Goal: Task Accomplishment & Management: Manage account settings

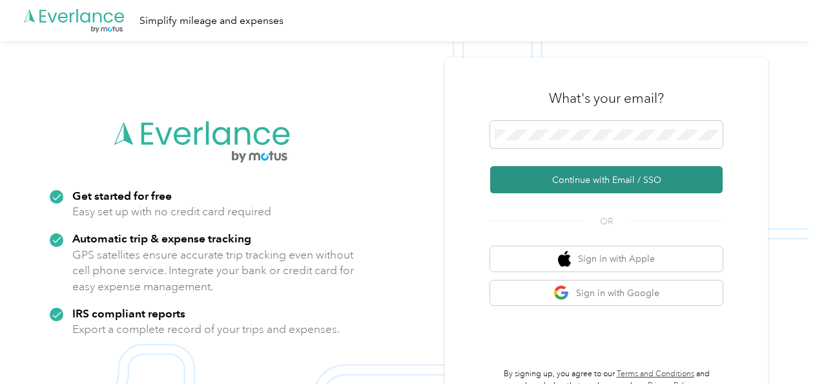
click at [574, 180] on button "Continue with Email / SSO" at bounding box center [606, 179] width 233 height 27
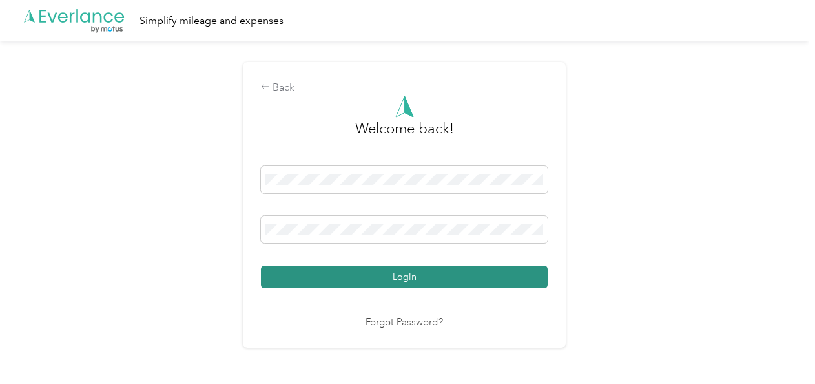
click at [386, 275] on button "Login" at bounding box center [404, 276] width 287 height 23
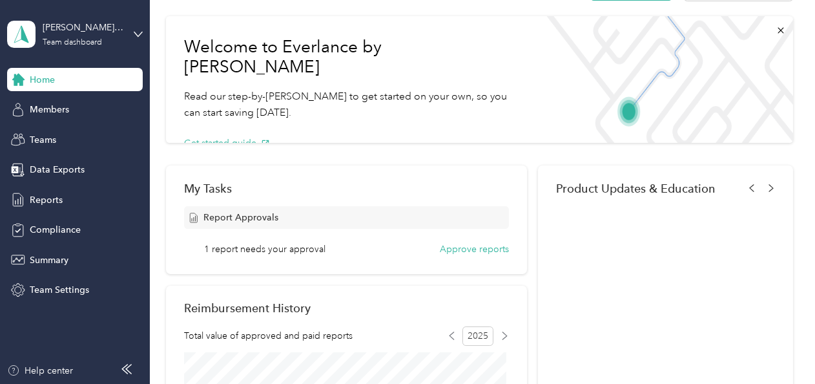
scroll to position [65, 0]
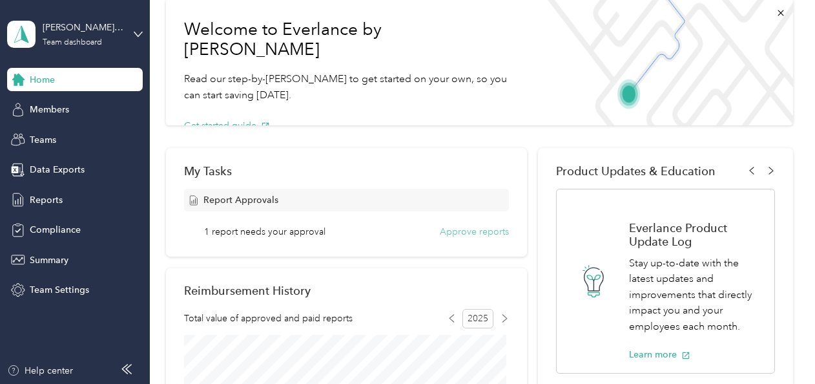
click at [465, 231] on button "Approve reports" at bounding box center [474, 232] width 69 height 14
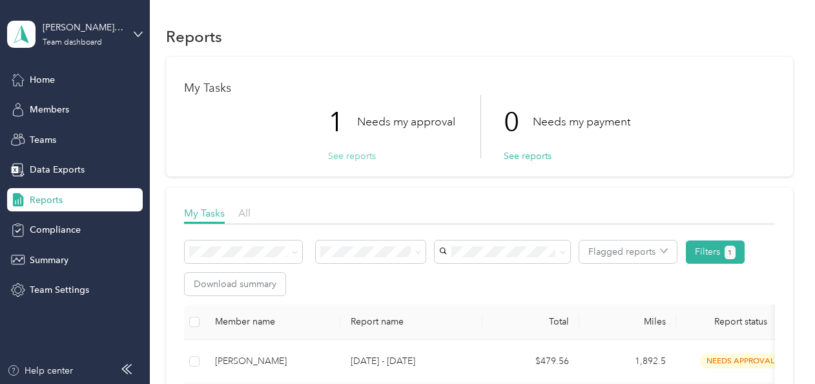
click at [342, 155] on button "See reports" at bounding box center [352, 156] width 48 height 14
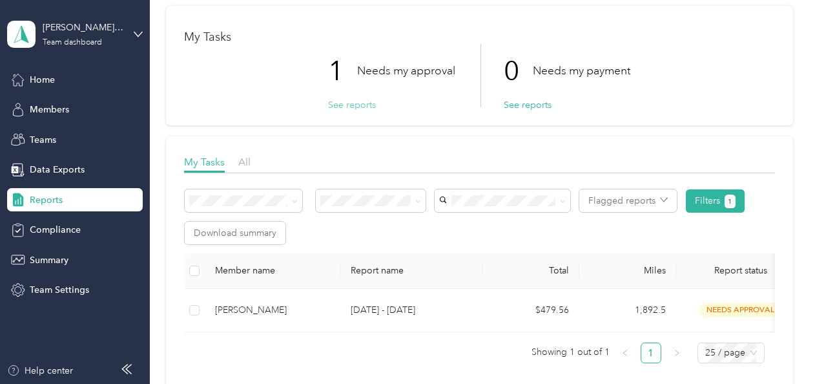
scroll to position [129, 0]
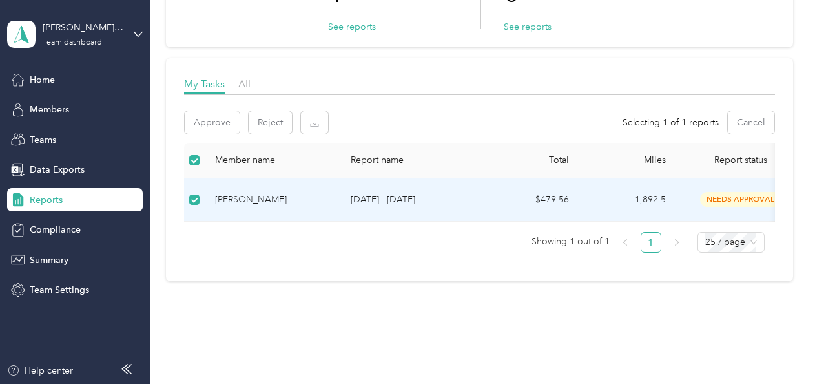
click at [443, 200] on p "[DATE] - [DATE]" at bounding box center [411, 199] width 121 height 14
click at [457, 199] on p "[DATE] - [DATE]" at bounding box center [411, 199] width 121 height 14
click at [732, 196] on span "needs approval" at bounding box center [740, 199] width 81 height 15
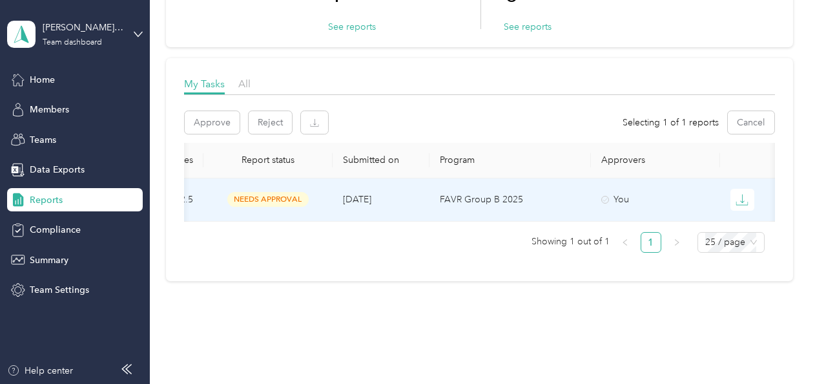
scroll to position [0, 486]
click at [731, 196] on icon "button" at bounding box center [732, 199] width 13 height 13
click at [548, 201] on p "FAVR Group B 2025" at bounding box center [500, 199] width 141 height 14
click at [377, 204] on td "[DATE]" at bounding box center [371, 199] width 97 height 43
click at [385, 312] on div "Reports My Tasks 1 Needs my approval See reports 0 Needs my payment See reports…" at bounding box center [479, 111] width 659 height 480
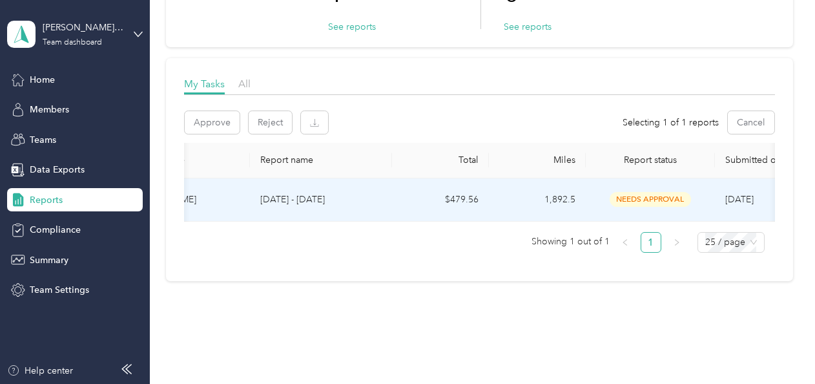
scroll to position [0, 81]
drag, startPoint x: 302, startPoint y: 220, endPoint x: 240, endPoint y: 211, distance: 62.6
click at [240, 211] on tr "[PERSON_NAME] [DATE] - [DATE] $479.56 1,892.5 needs approval [DATE] FAVR Group …" at bounding box center [640, 199] width 1074 height 43
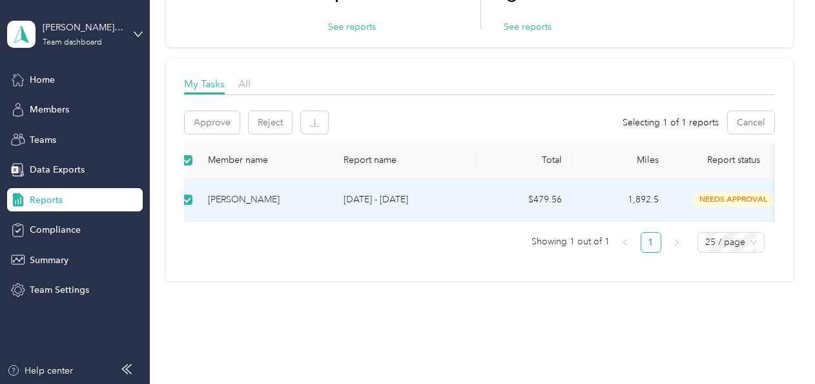
scroll to position [0, 0]
click at [480, 195] on td "[DATE] - [DATE]" at bounding box center [411, 199] width 142 height 43
click at [727, 198] on span "needs approval" at bounding box center [740, 199] width 81 height 15
click at [292, 185] on td "[PERSON_NAME]" at bounding box center [273, 199] width 136 height 43
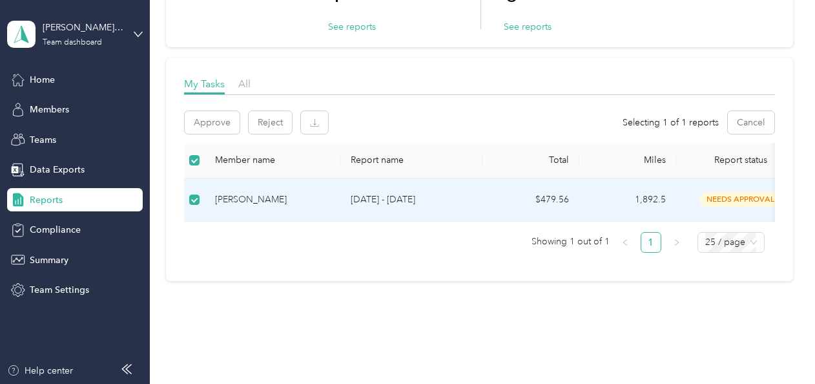
click at [292, 185] on td "[PERSON_NAME]" at bounding box center [273, 199] width 136 height 43
click at [53, 80] on span "Home" at bounding box center [42, 80] width 25 height 14
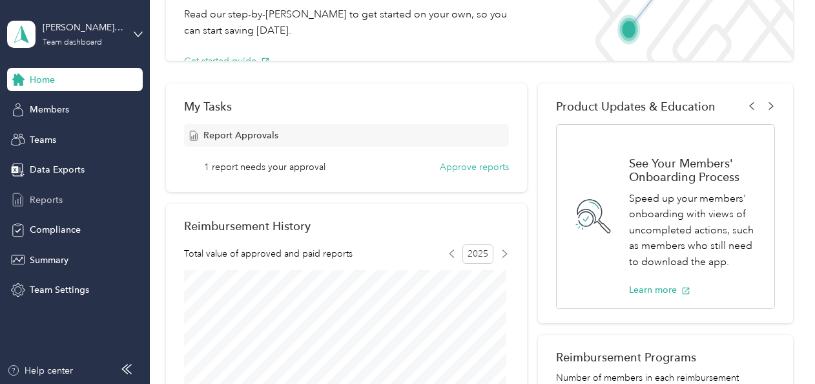
click at [50, 196] on span "Reports" at bounding box center [46, 200] width 33 height 14
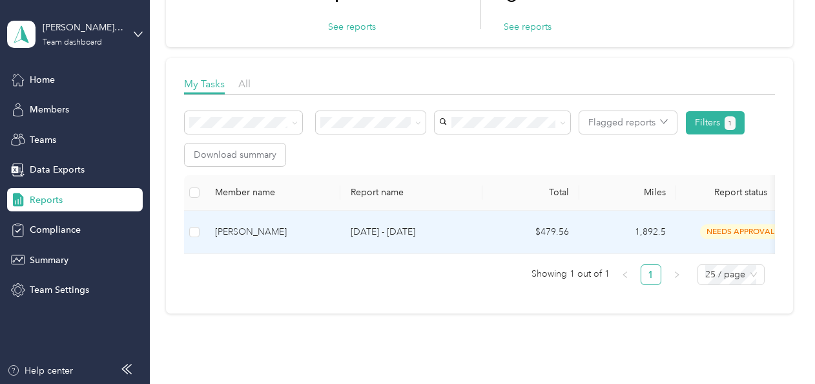
click at [498, 231] on td "$479.56" at bounding box center [531, 232] width 97 height 43
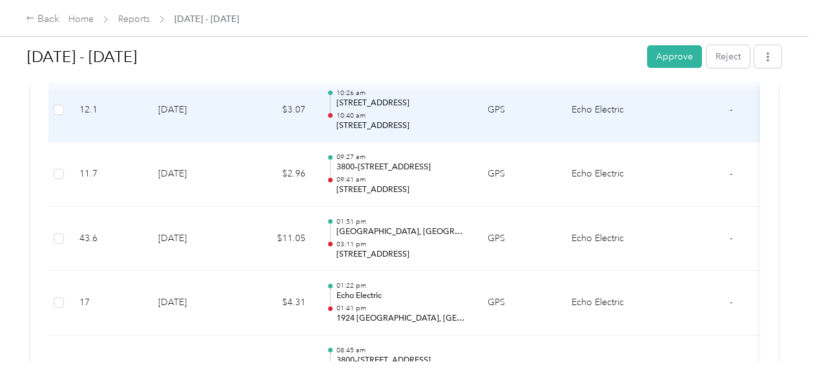
scroll to position [388, 0]
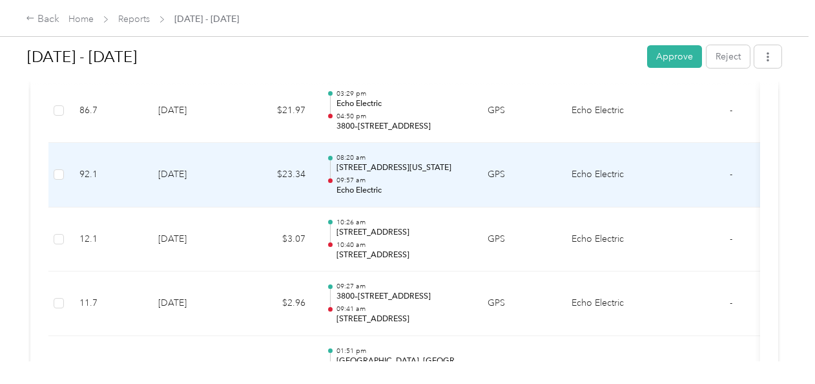
click at [483, 171] on td "GPS" at bounding box center [519, 175] width 84 height 65
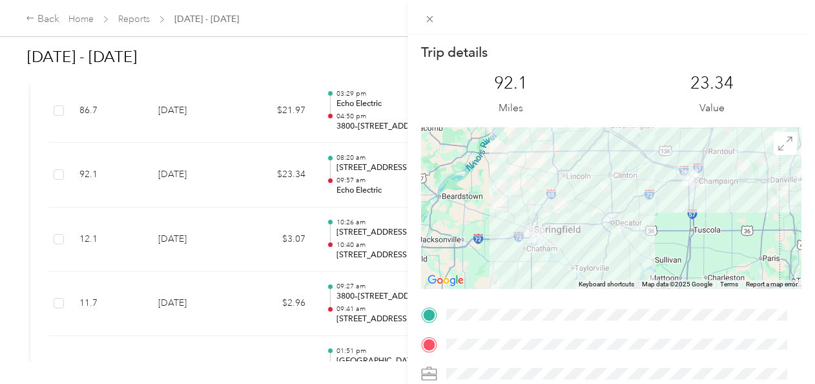
click at [287, 112] on div "Trip details This trip cannot be edited because it is either under review, appr…" at bounding box center [407, 192] width 815 height 384
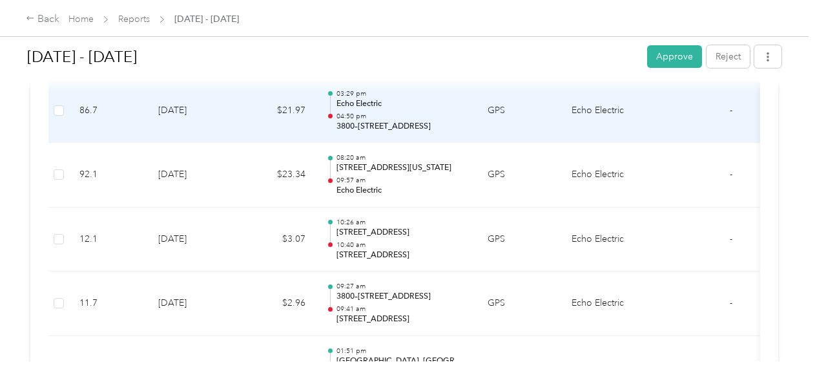
click at [364, 112] on p "04:50 pm" at bounding box center [402, 116] width 130 height 9
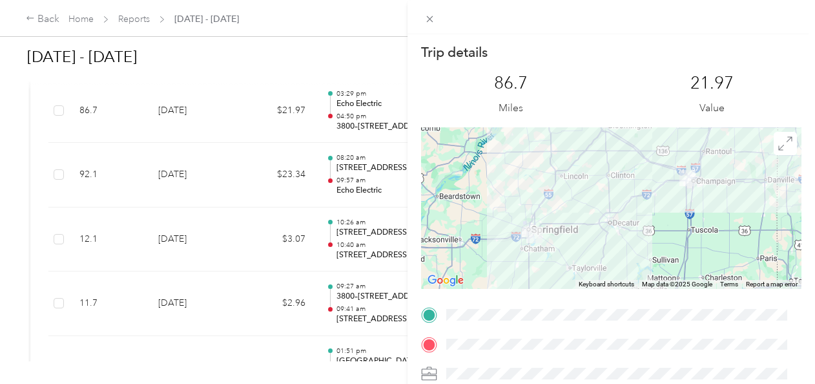
click at [243, 169] on div "Trip details This trip cannot be edited because it is either under review, appr…" at bounding box center [407, 192] width 815 height 384
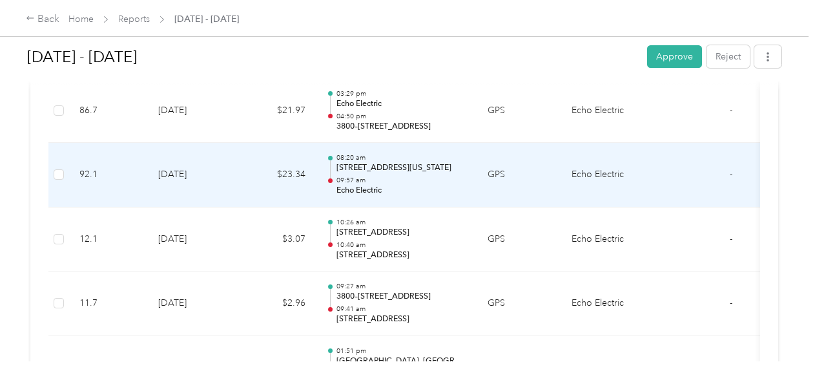
click at [386, 180] on p "09:57 am" at bounding box center [402, 180] width 130 height 9
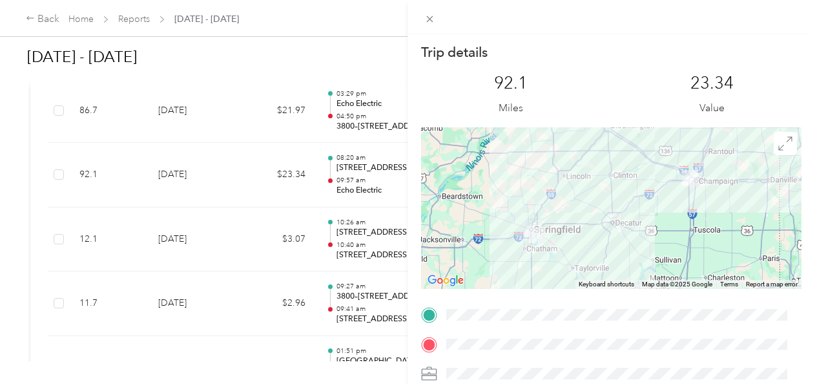
click at [297, 117] on div "Trip details This trip cannot be edited because it is either under review, appr…" at bounding box center [407, 192] width 815 height 384
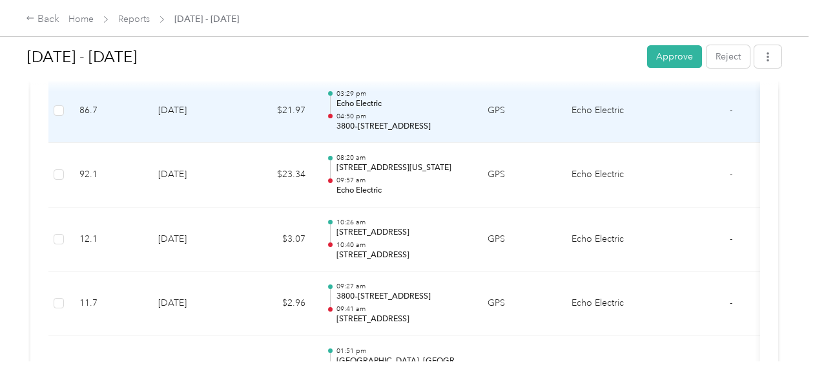
click at [341, 113] on p "04:50 pm" at bounding box center [402, 116] width 130 height 9
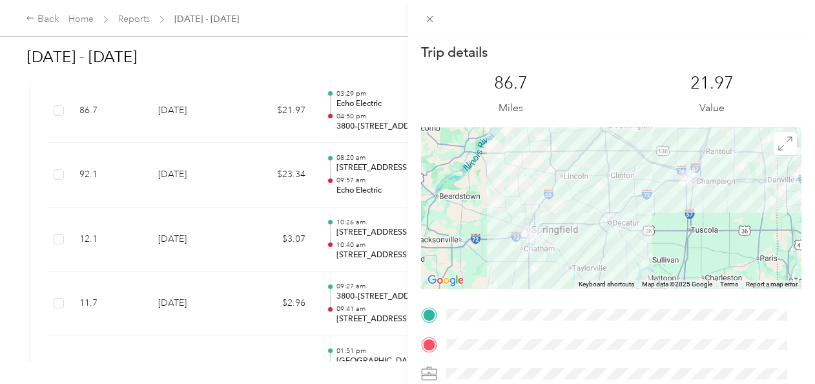
click at [270, 217] on div "Trip details This trip cannot be edited because it is either under review, appr…" at bounding box center [407, 192] width 815 height 384
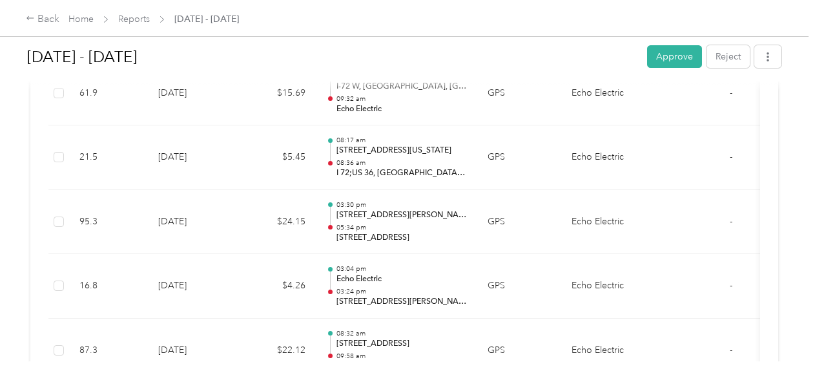
scroll to position [3617, 0]
click at [678, 56] on button "Approve" at bounding box center [674, 56] width 55 height 23
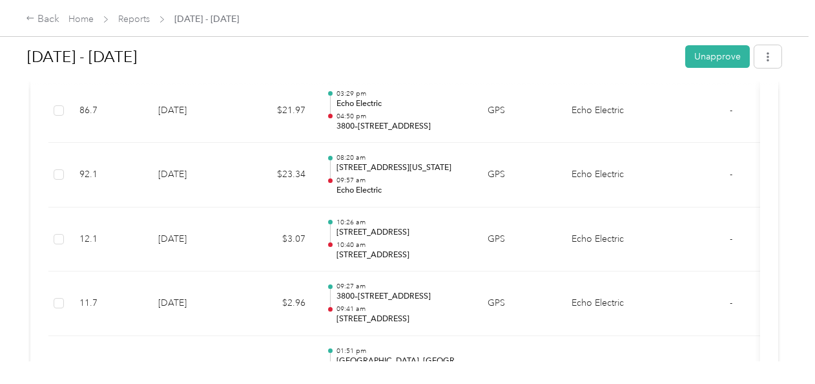
scroll to position [0, 0]
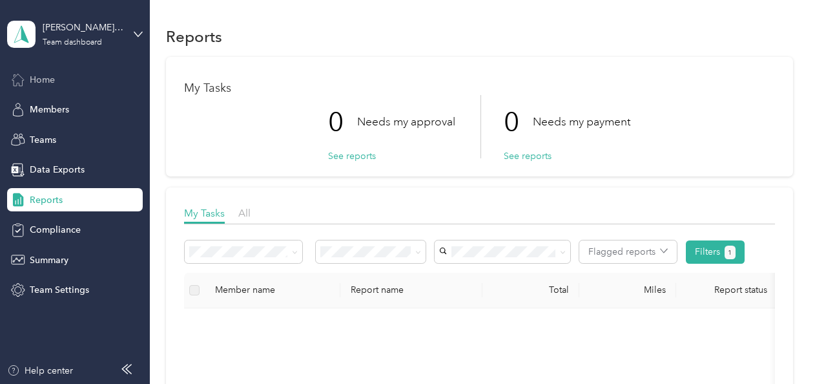
click at [57, 83] on div "Home" at bounding box center [75, 79] width 136 height 23
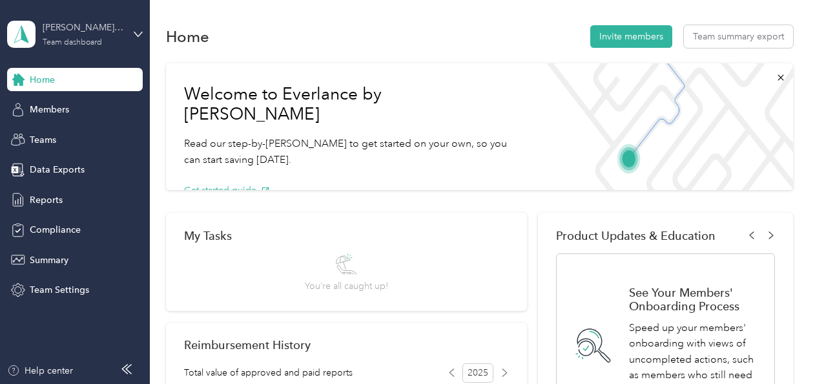
click at [74, 29] on div "[PERSON_NAME][EMAIL_ADDRESS][PERSON_NAME][DOMAIN_NAME]" at bounding box center [83, 28] width 81 height 14
click at [129, 130] on div "Personal dashboard" at bounding box center [216, 135] width 400 height 23
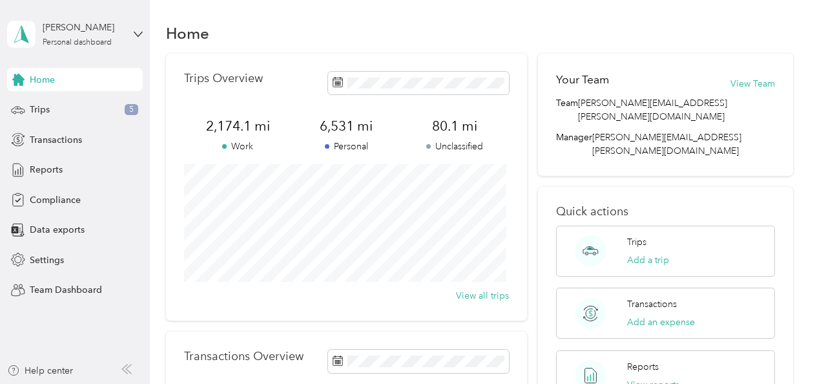
scroll to position [2, 0]
click at [85, 109] on div "Trips 5" at bounding box center [75, 109] width 136 height 23
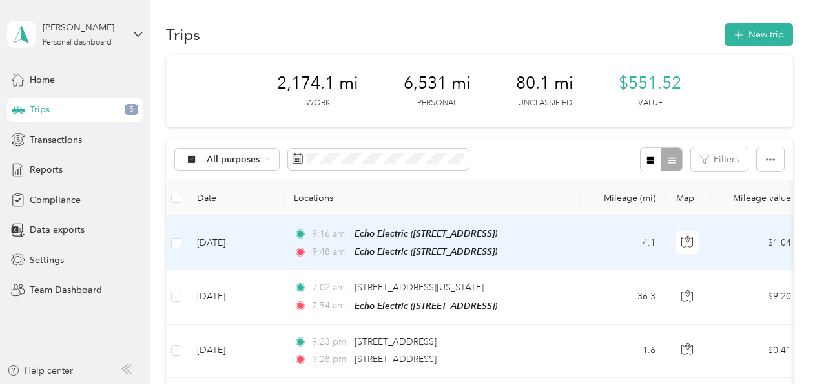
click at [585, 241] on td "4.1" at bounding box center [623, 243] width 85 height 54
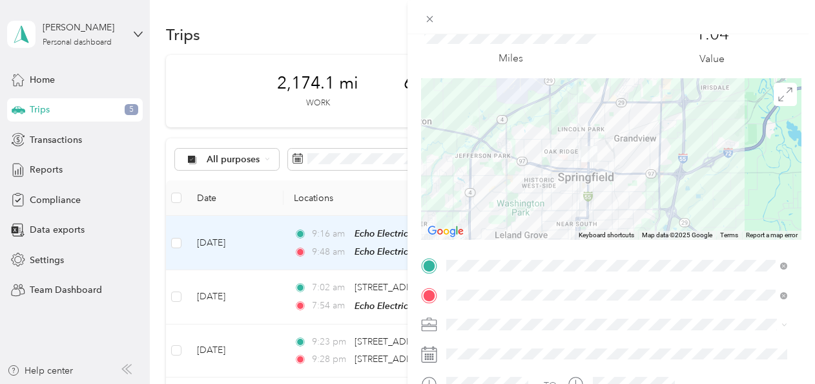
scroll to position [129, 0]
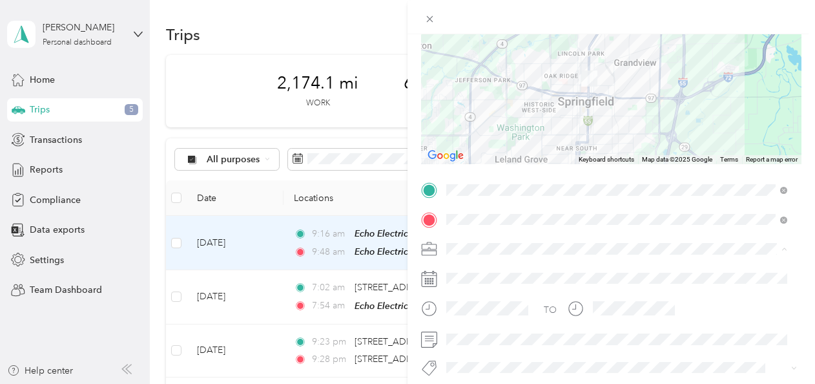
click at [477, 269] on span "Echo Electric" at bounding box center [477, 270] width 52 height 11
click at [287, 245] on div "Trip details Save This trip cannot be edited because it is either under review,…" at bounding box center [407, 192] width 815 height 384
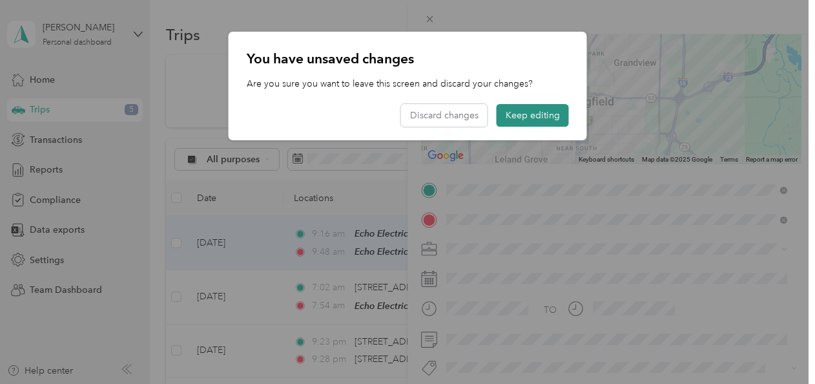
click at [526, 112] on button "Keep editing" at bounding box center [533, 115] width 72 height 23
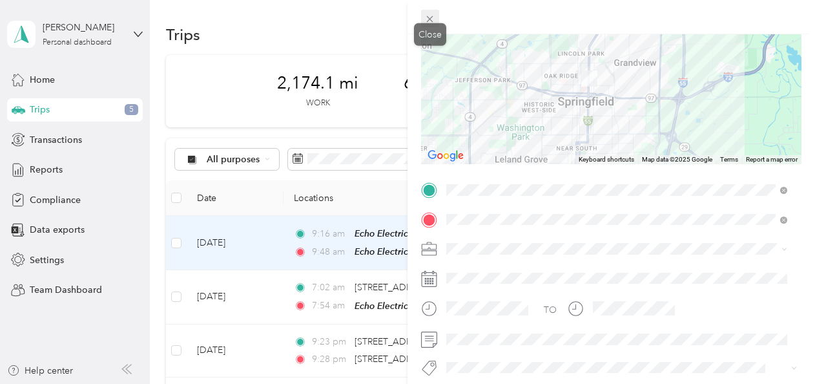
click at [433, 20] on icon at bounding box center [429, 19] width 11 height 11
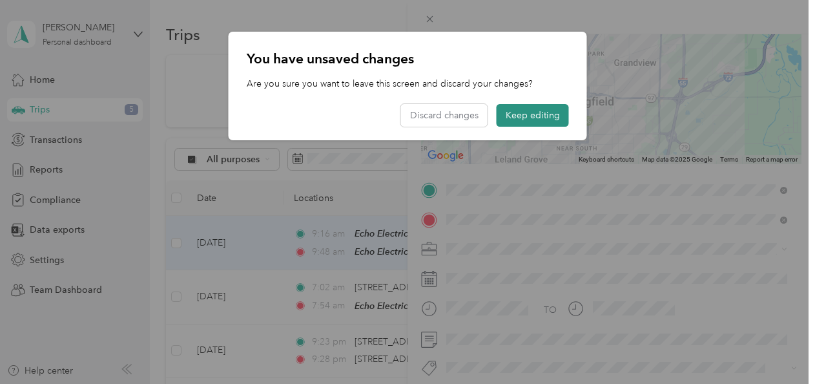
click at [510, 113] on button "Keep editing" at bounding box center [533, 115] width 72 height 23
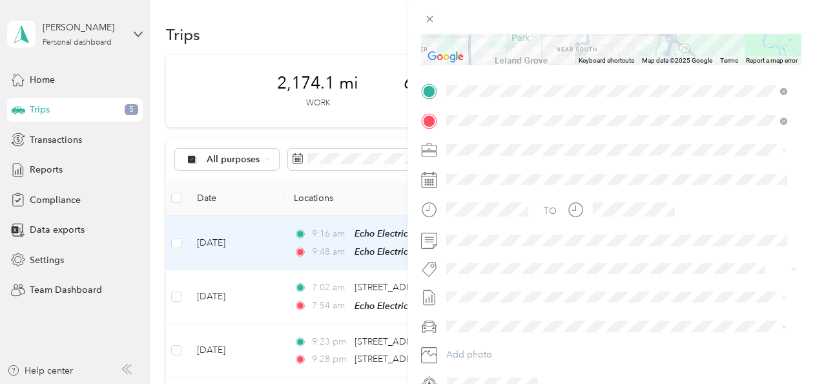
scroll to position [100, 0]
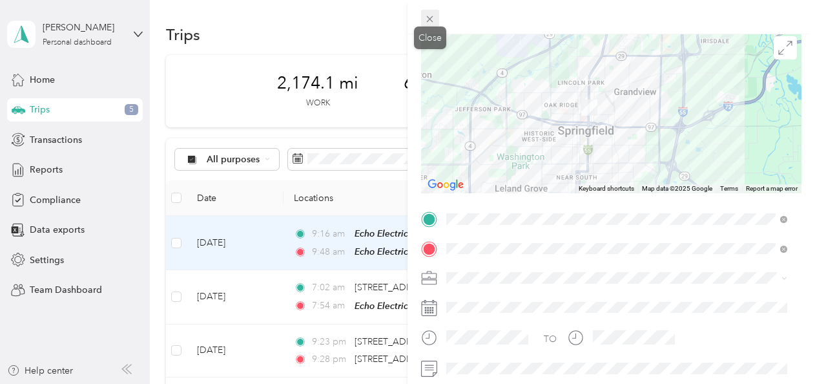
click at [433, 16] on icon at bounding box center [429, 19] width 11 height 11
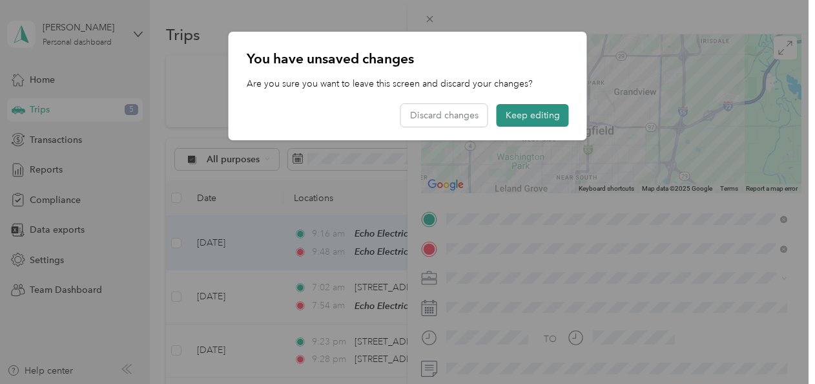
click at [534, 112] on button "Keep editing" at bounding box center [533, 115] width 72 height 23
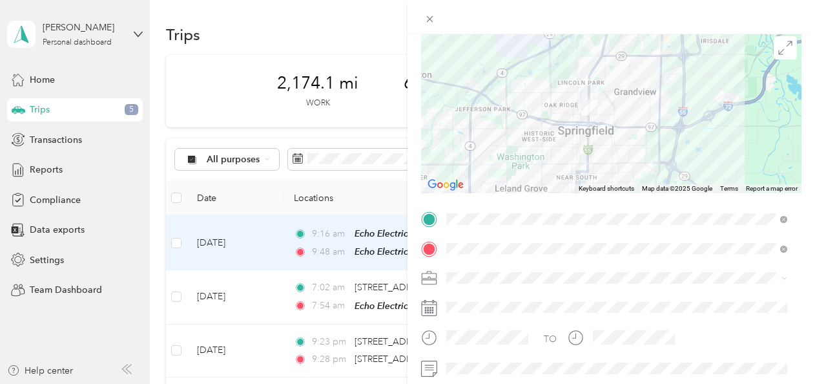
click at [178, 242] on div "Trip details Save This trip cannot be edited because it is either under review,…" at bounding box center [407, 192] width 815 height 384
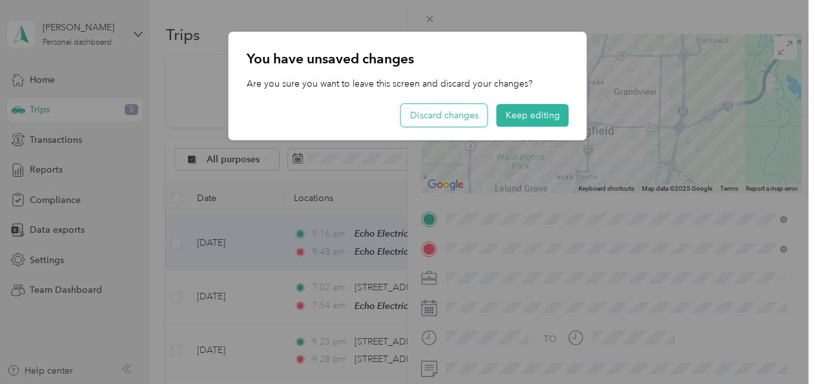
click at [450, 104] on button "Discard changes" at bounding box center [444, 115] width 87 height 23
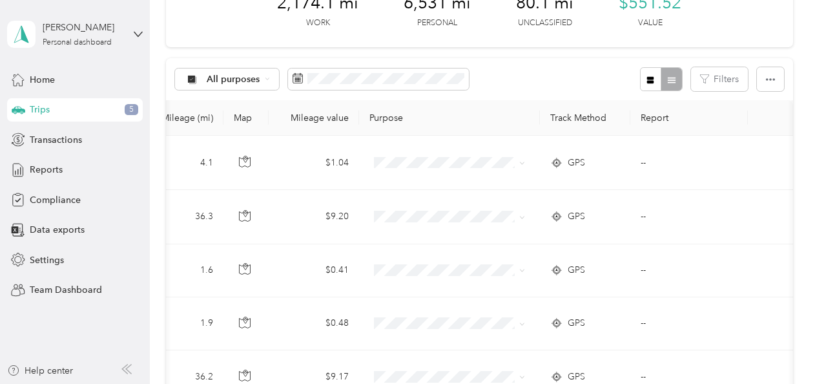
scroll to position [129, 0]
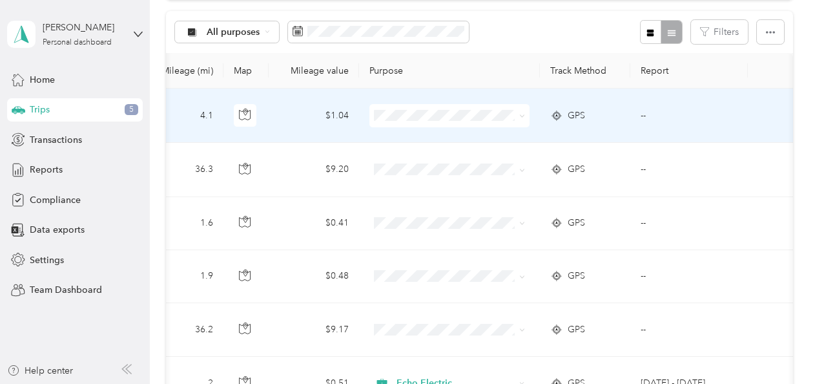
click at [415, 136] on span "Echo Electric" at bounding box center [457, 138] width 119 height 14
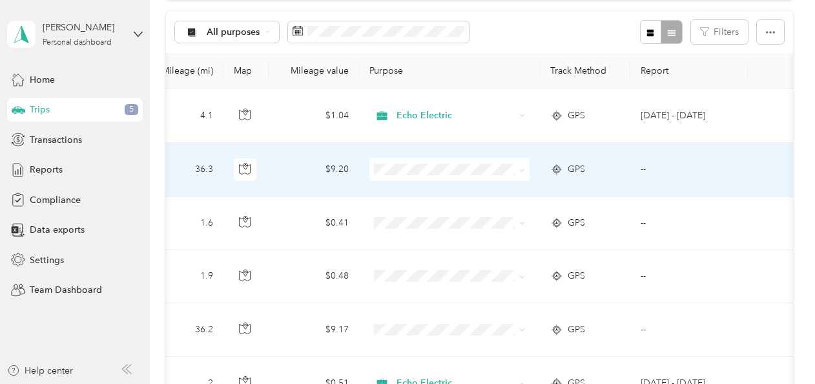
click at [420, 213] on span "Personal" at bounding box center [457, 214] width 119 height 14
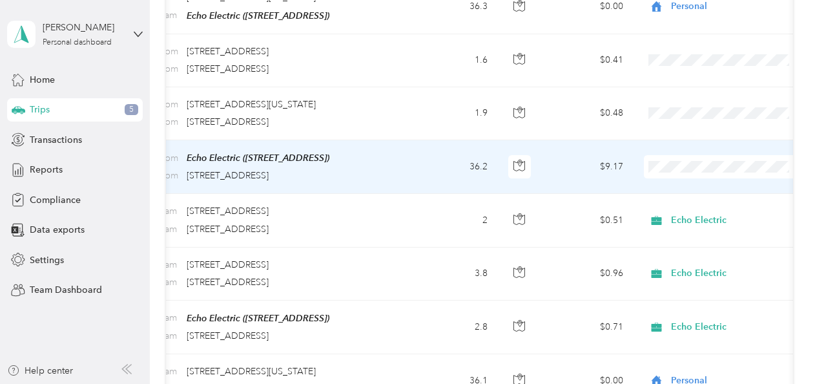
scroll to position [227, 0]
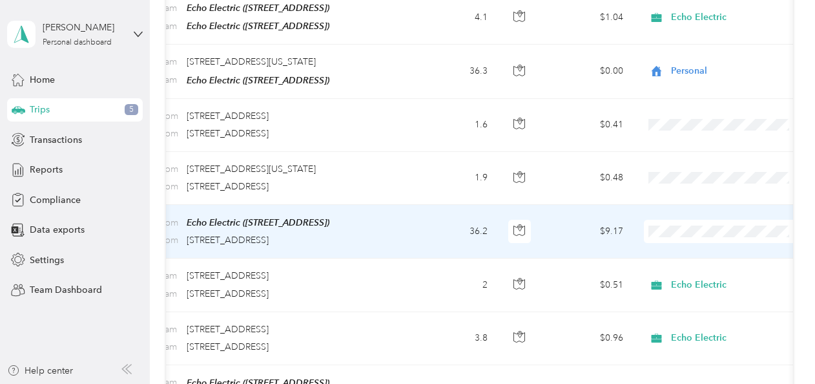
click at [680, 271] on span "Personal" at bounding box center [735, 274] width 119 height 14
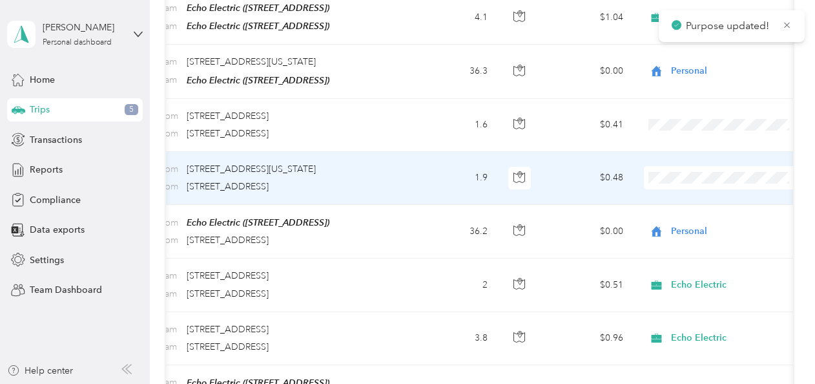
click at [690, 223] on span "Personal" at bounding box center [735, 221] width 119 height 14
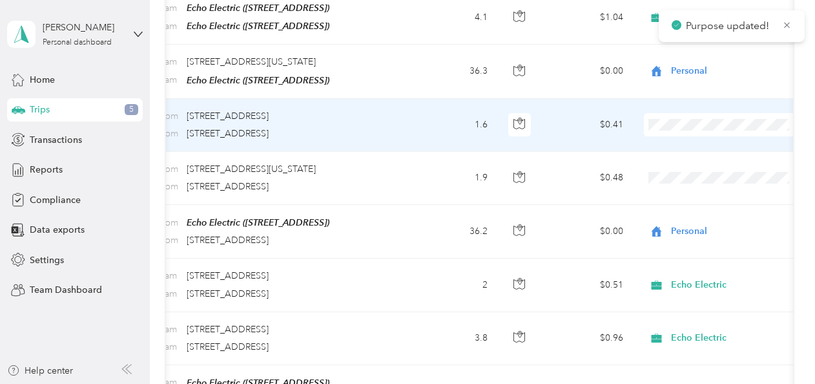
click at [682, 164] on span "Personal" at bounding box center [735, 168] width 119 height 14
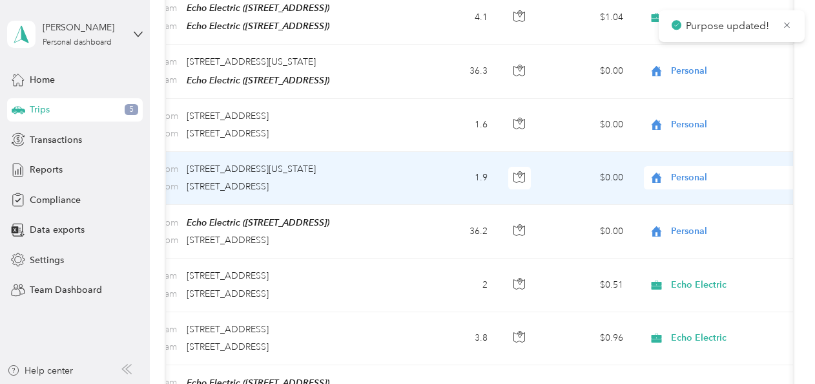
scroll to position [0, 0]
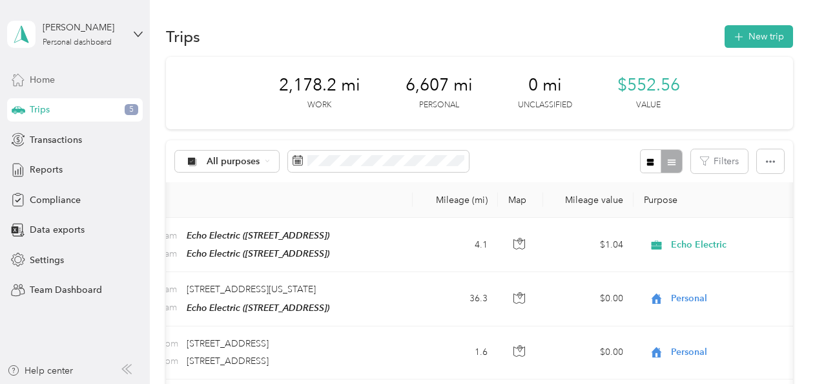
click at [62, 77] on div "Home" at bounding box center [75, 79] width 136 height 23
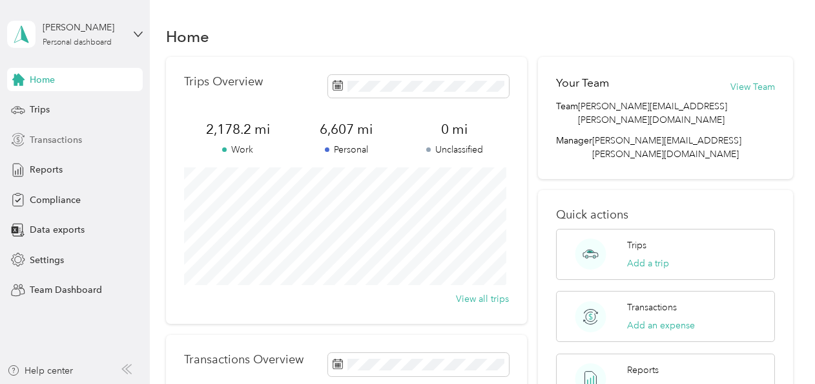
click at [65, 137] on span "Transactions" at bounding box center [56, 140] width 52 height 14
